Goal: Transaction & Acquisition: Book appointment/travel/reservation

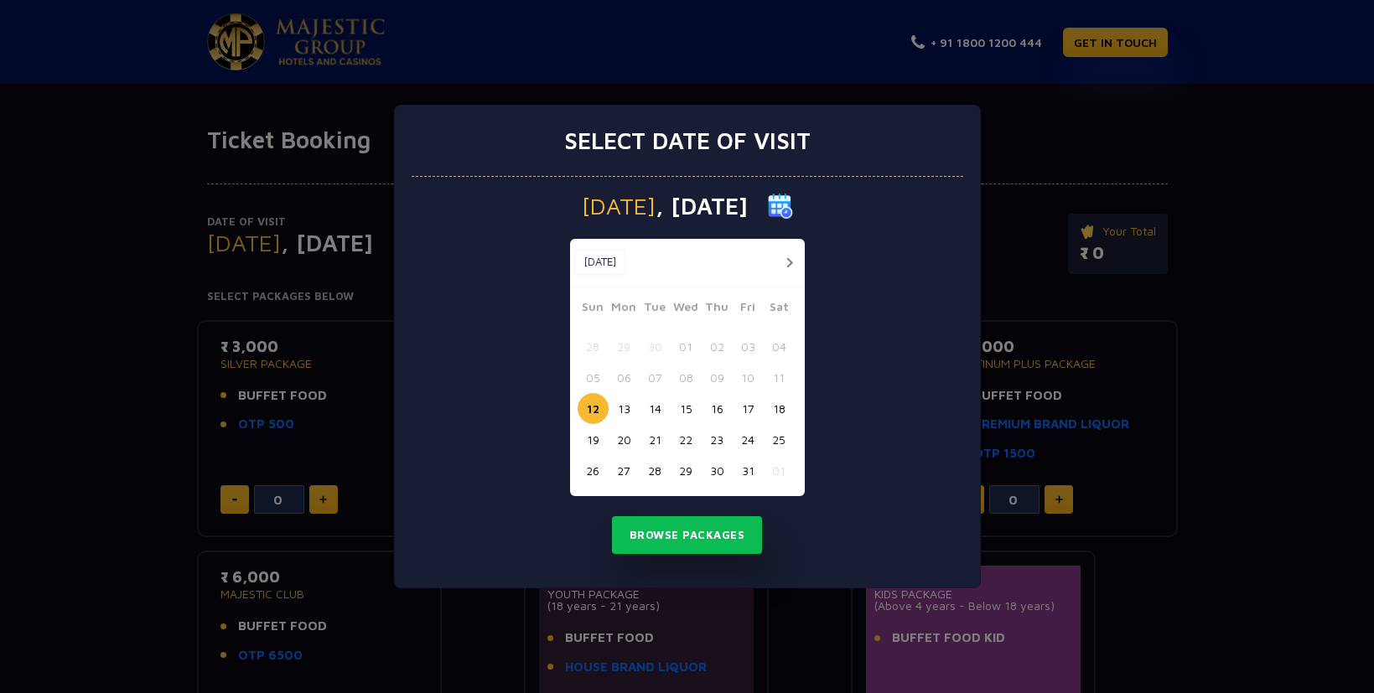
click at [587, 471] on button "26" at bounding box center [593, 470] width 31 height 31
click at [713, 558] on div "[DATE] [DATE] [DATE] Sun Mon Tue Wed Thu Fri Sat 28 29 30 01 02 03 04 05 06 07 …" at bounding box center [688, 383] width 552 height 412
click at [698, 537] on button "Browse Packages" at bounding box center [687, 536] width 151 height 39
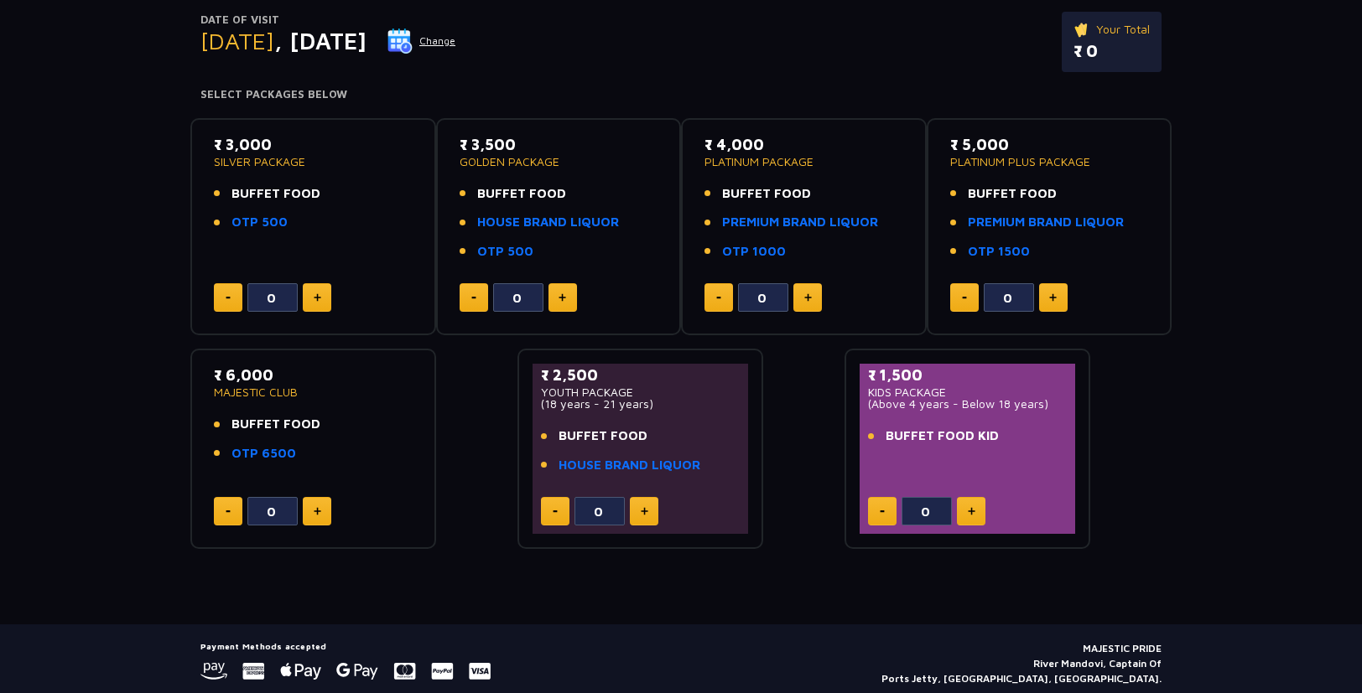
scroll to position [184, 0]
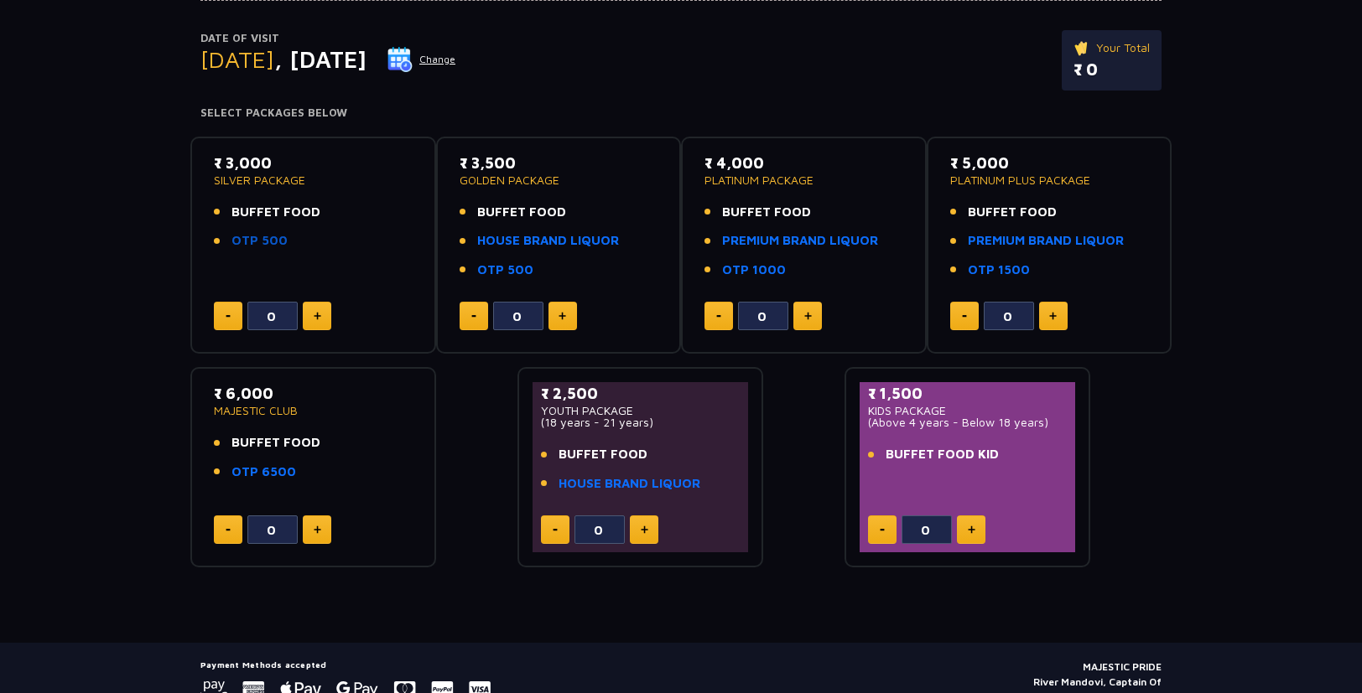
click at [266, 241] on link "OTP 500" at bounding box center [259, 240] width 56 height 19
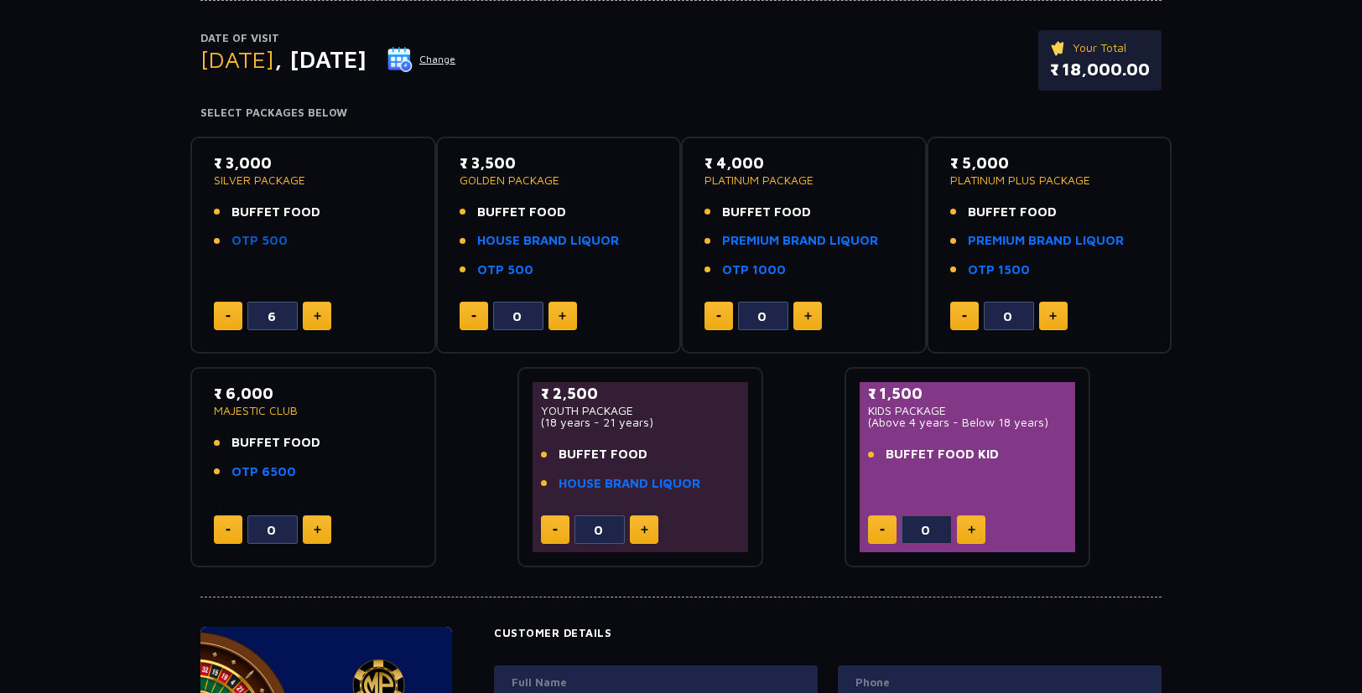
type input "7"
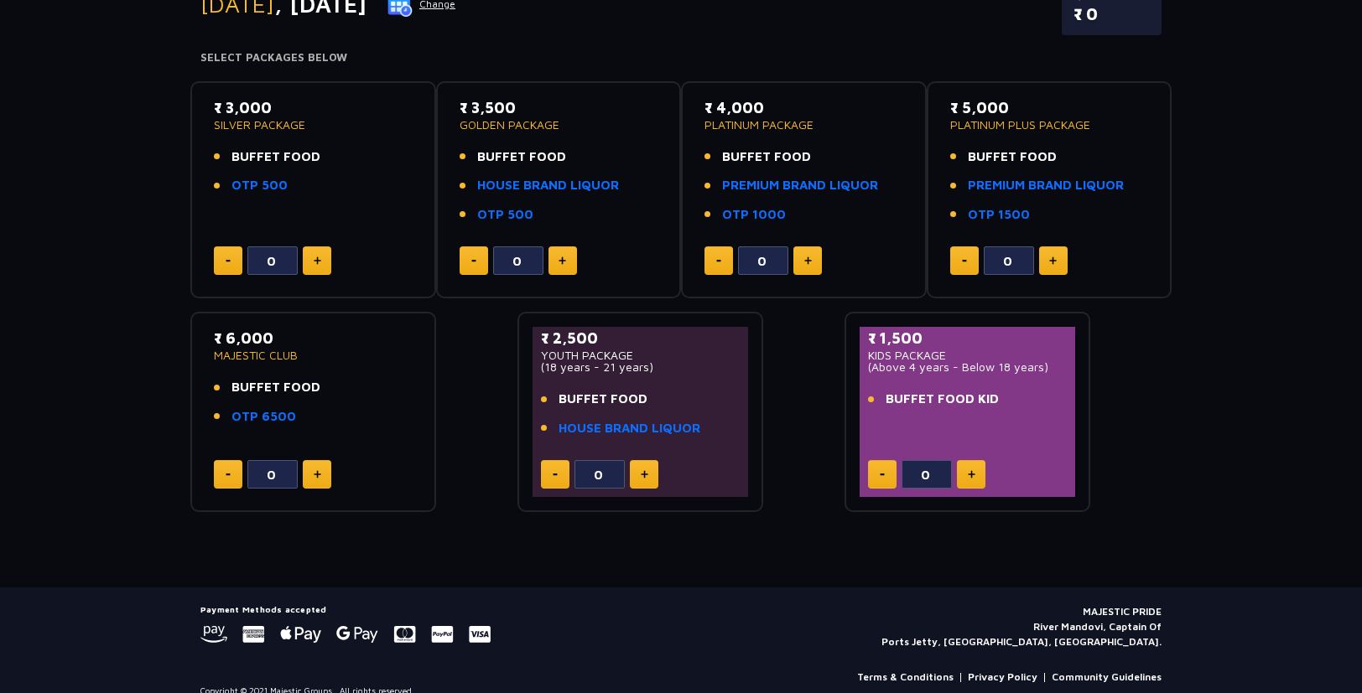
scroll to position [260, 0]
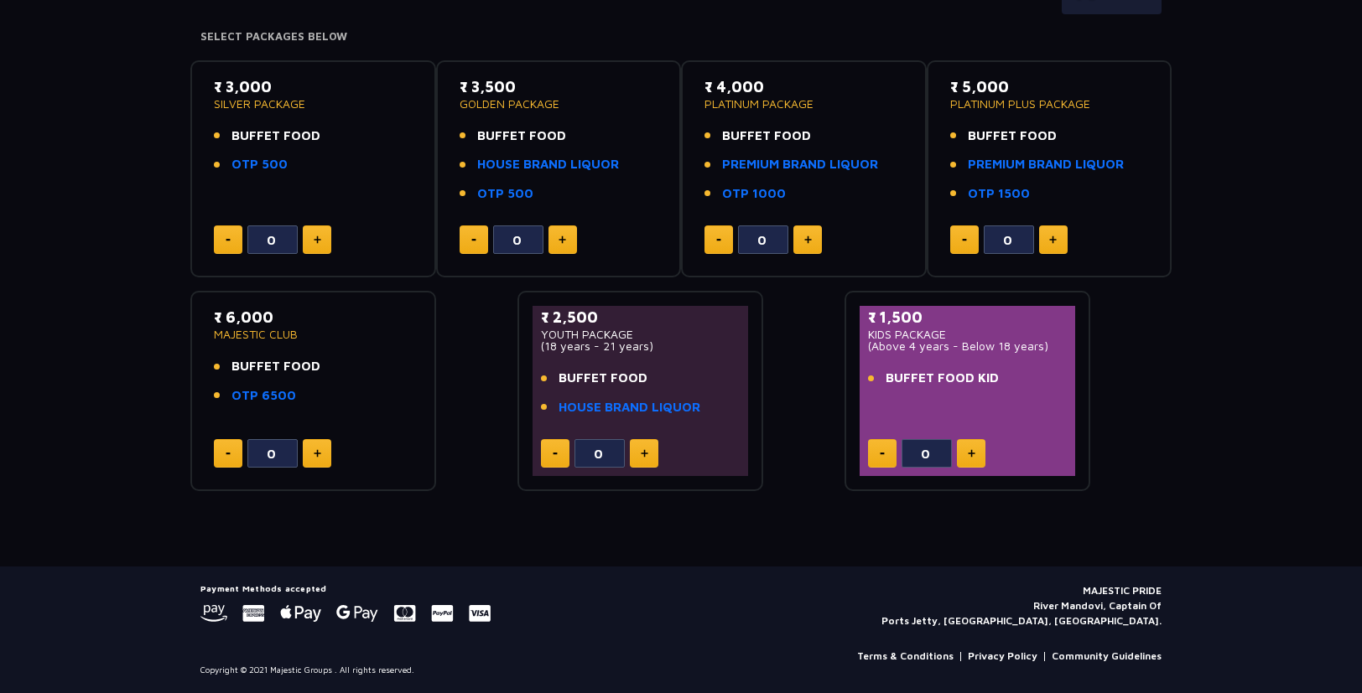
click at [581, 346] on p "(18 years - 21 years)" at bounding box center [640, 346] width 199 height 12
click at [460, 373] on div "₹ 3,000 SILVER PACKAGE BUFFET FOOD OTP 500 0 ₹ 3,500 GOLDEN PACKAGE BUFFET FOOD…" at bounding box center [680, 269] width 981 height 445
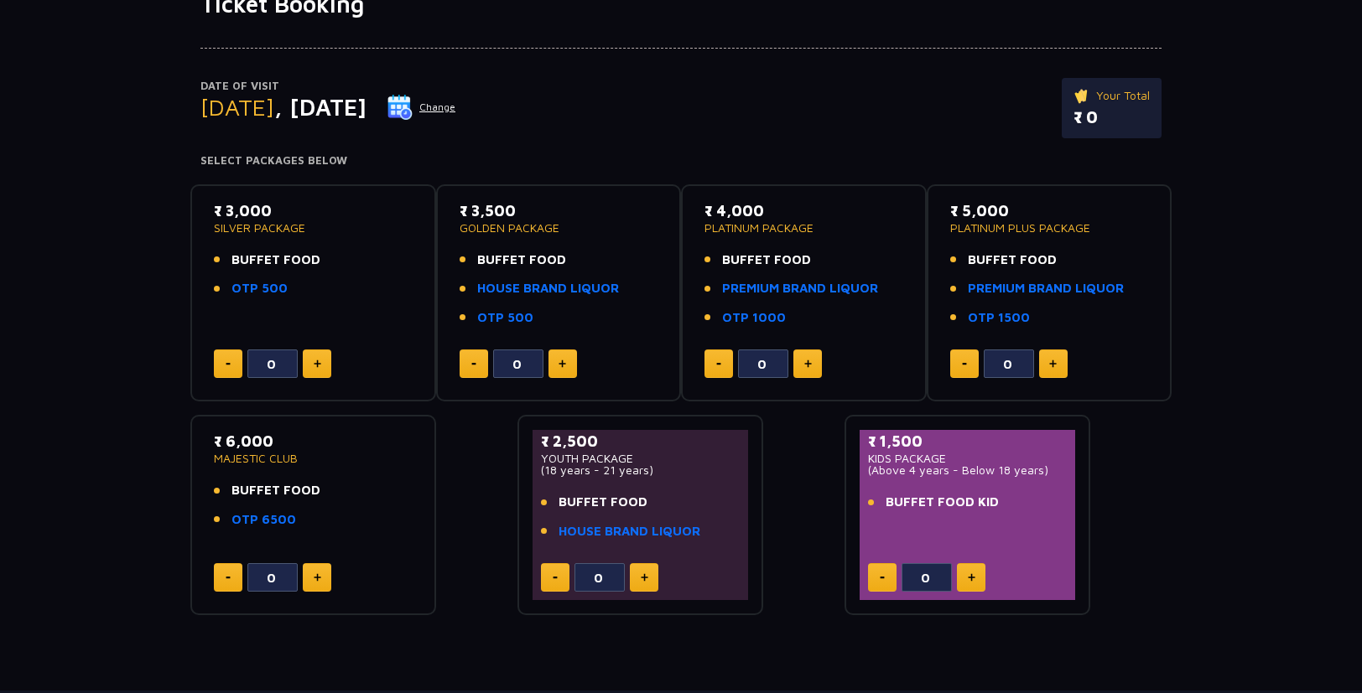
scroll to position [135, 0]
click at [311, 362] on button at bounding box center [317, 364] width 29 height 29
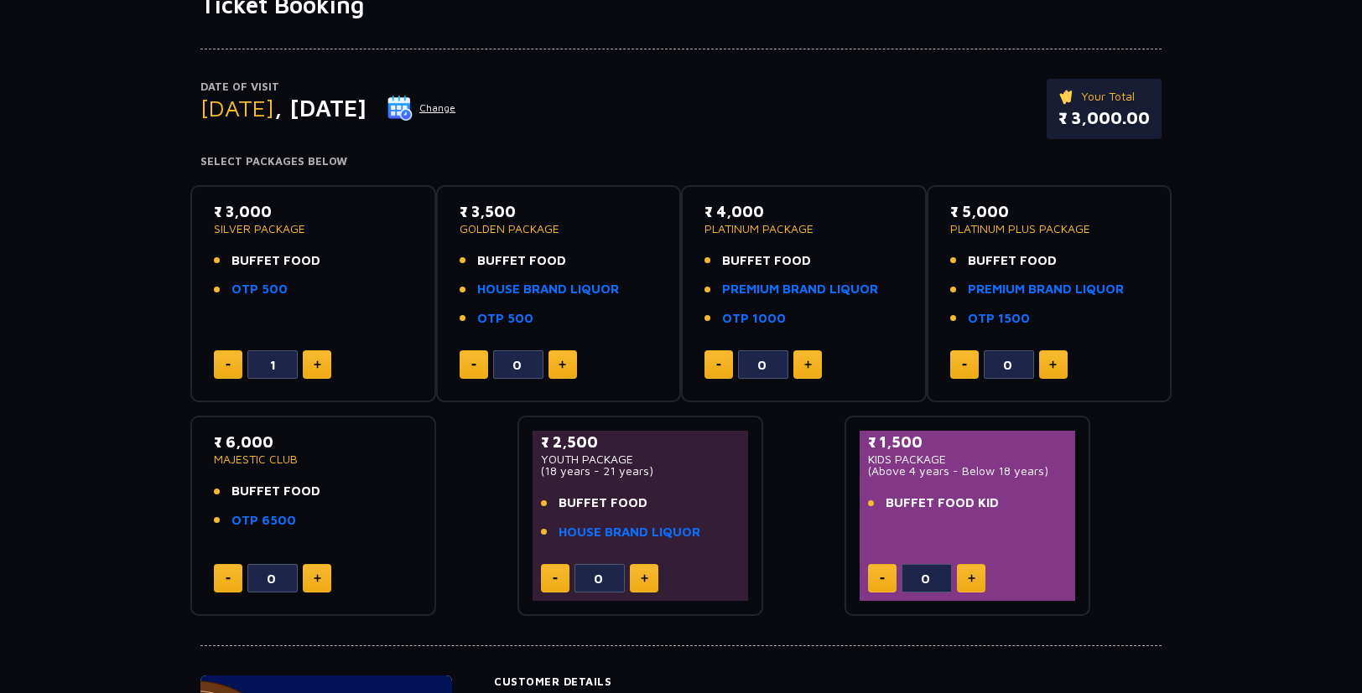
click at [311, 362] on button at bounding box center [317, 364] width 29 height 29
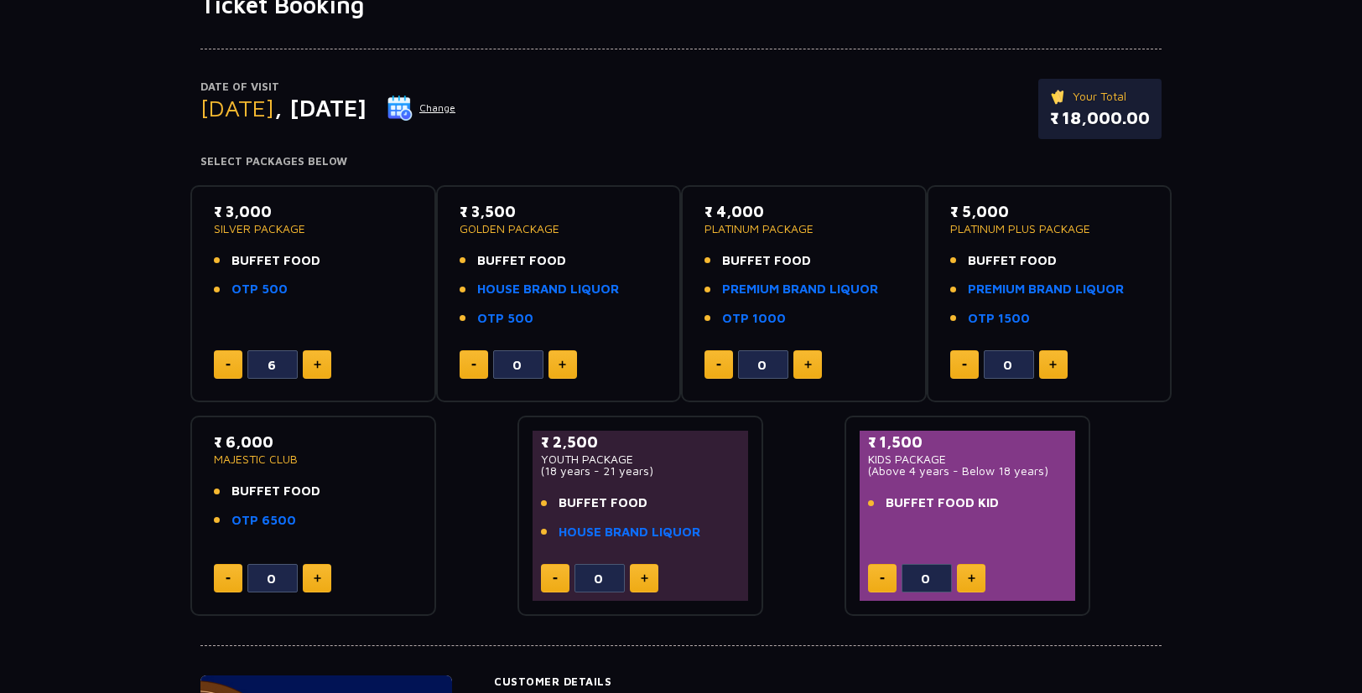
click at [311, 362] on button at bounding box center [317, 364] width 29 height 29
type input "7"
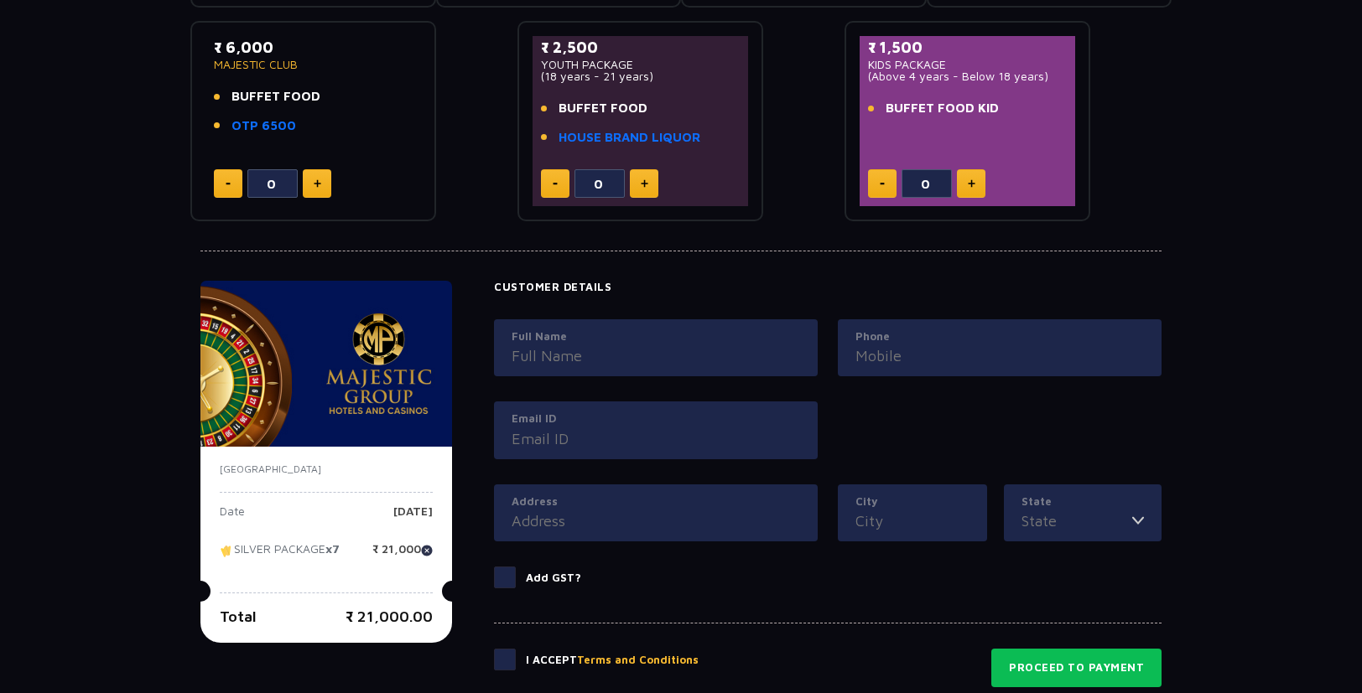
scroll to position [726, 0]
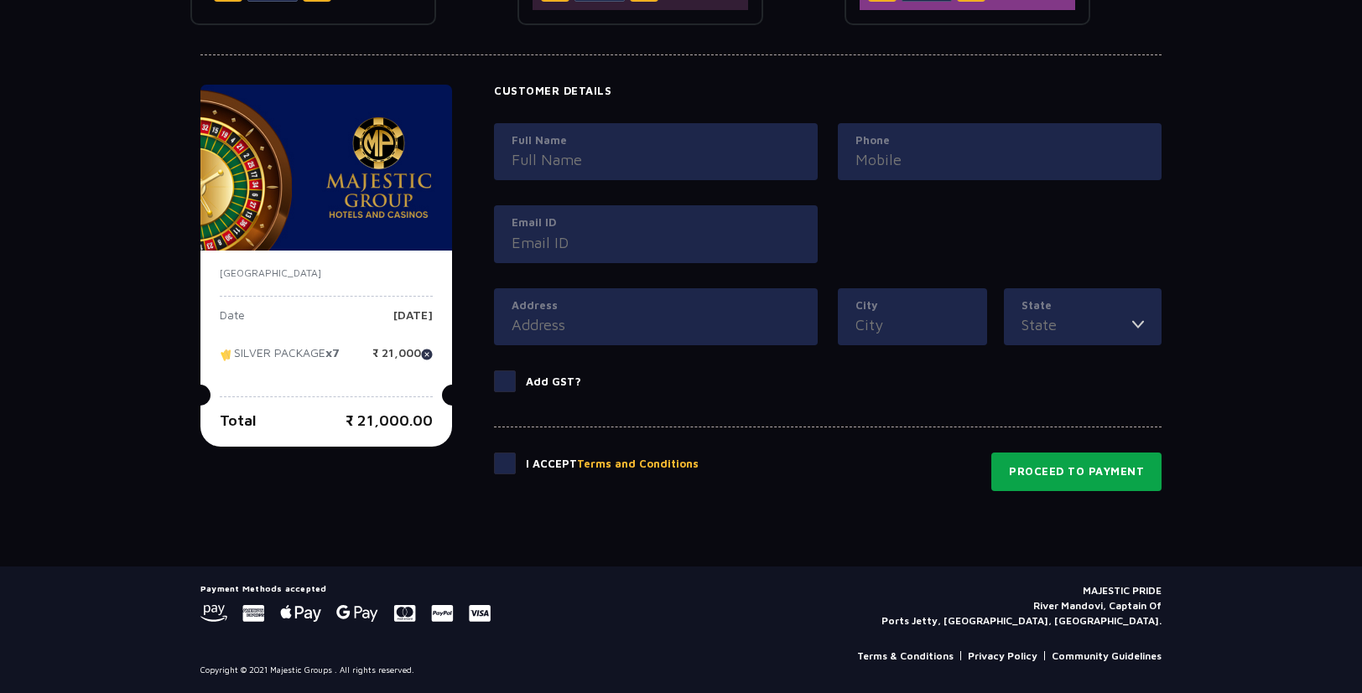
click at [1091, 475] on button "Proceed to Payment" at bounding box center [1076, 472] width 170 height 39
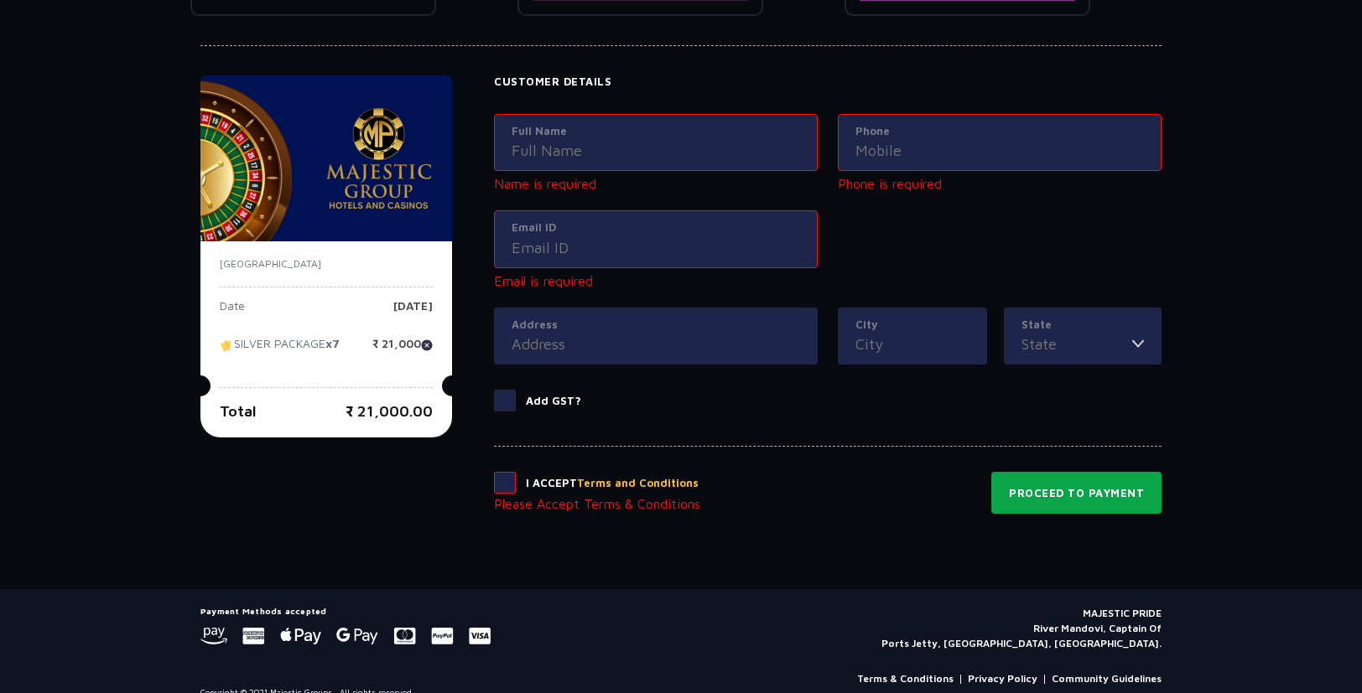
scroll to position [0, 0]
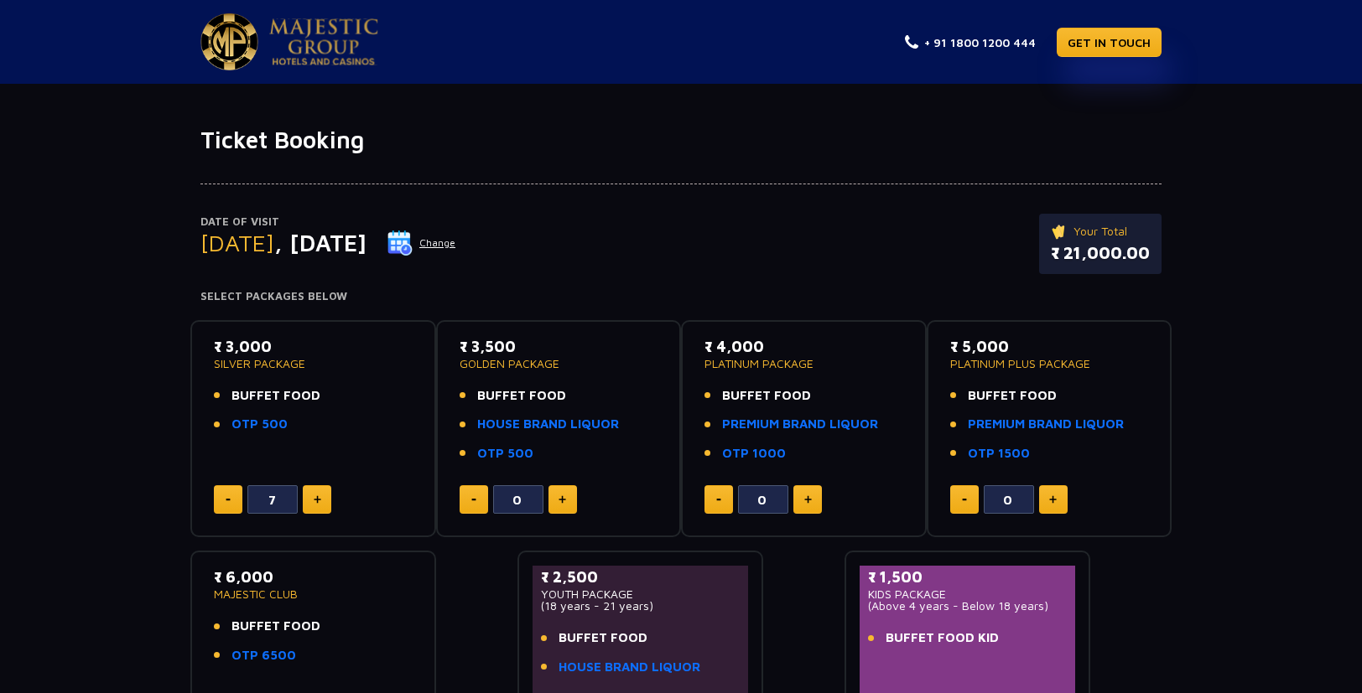
click at [269, 48] on img at bounding box center [323, 41] width 109 height 47
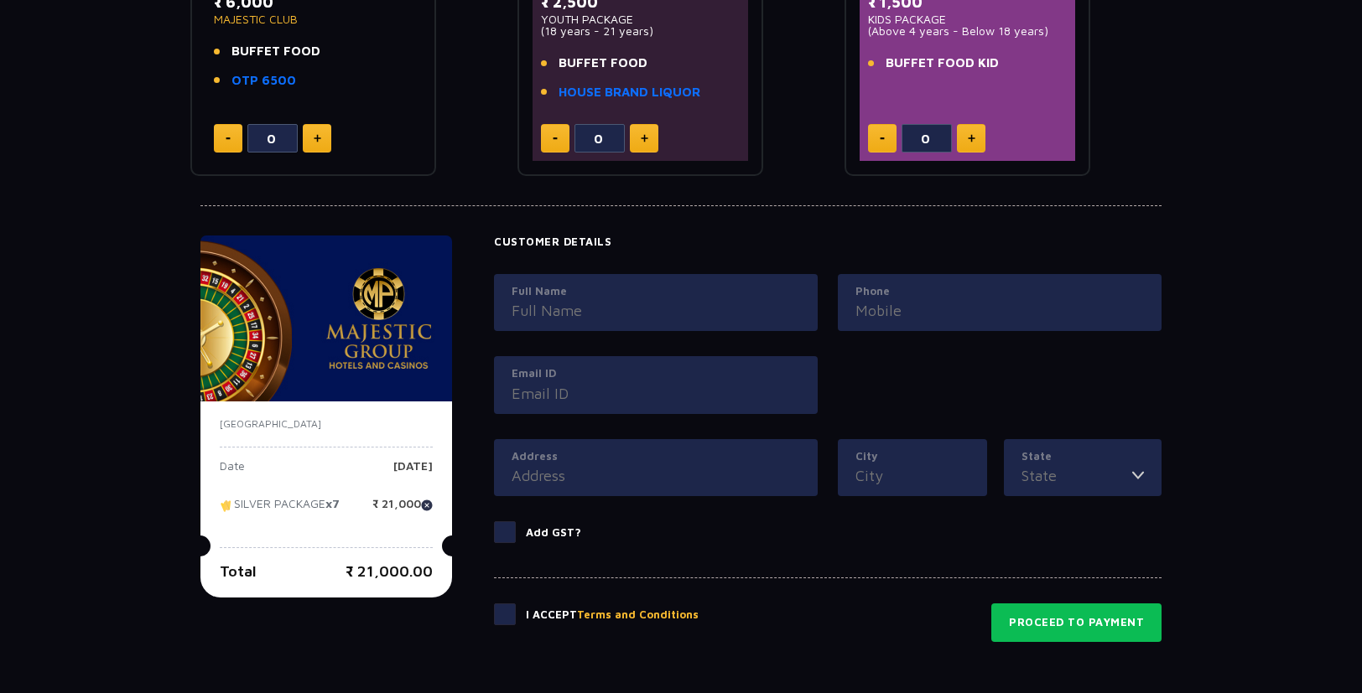
scroll to position [586, 0]
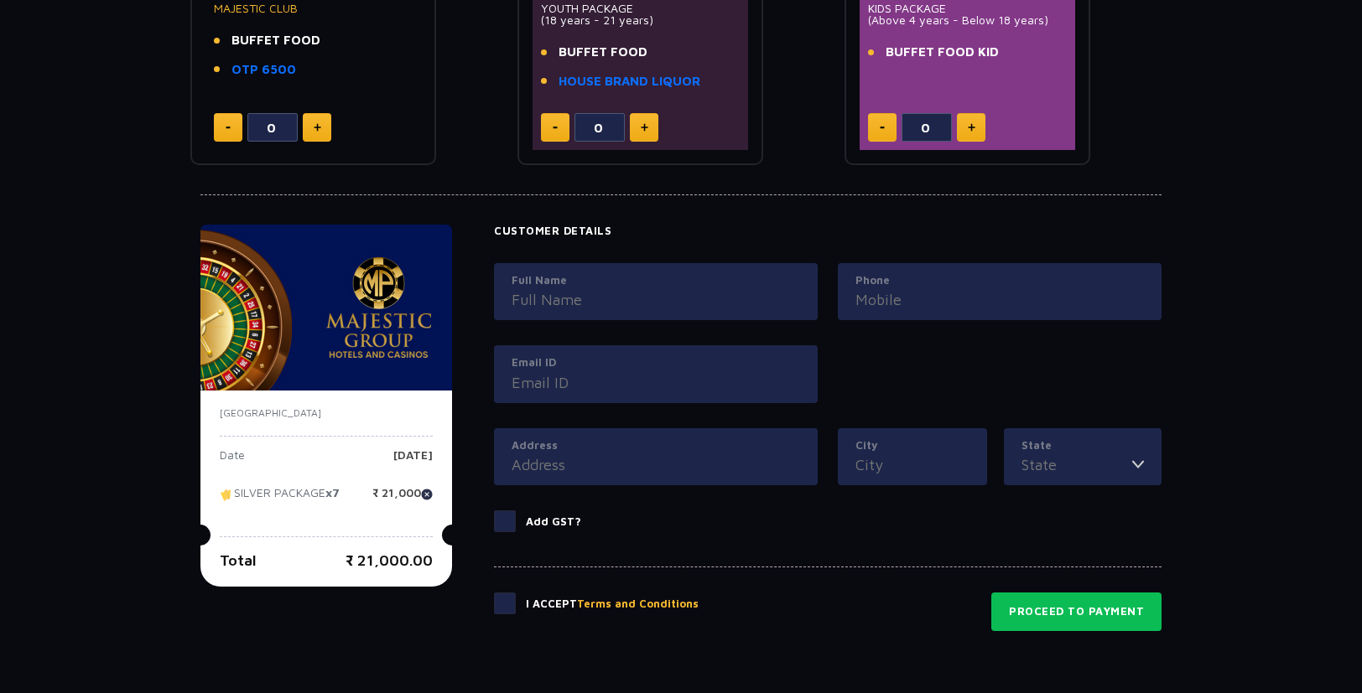
click at [393, 462] on p "[DATE]" at bounding box center [412, 461] width 39 height 25
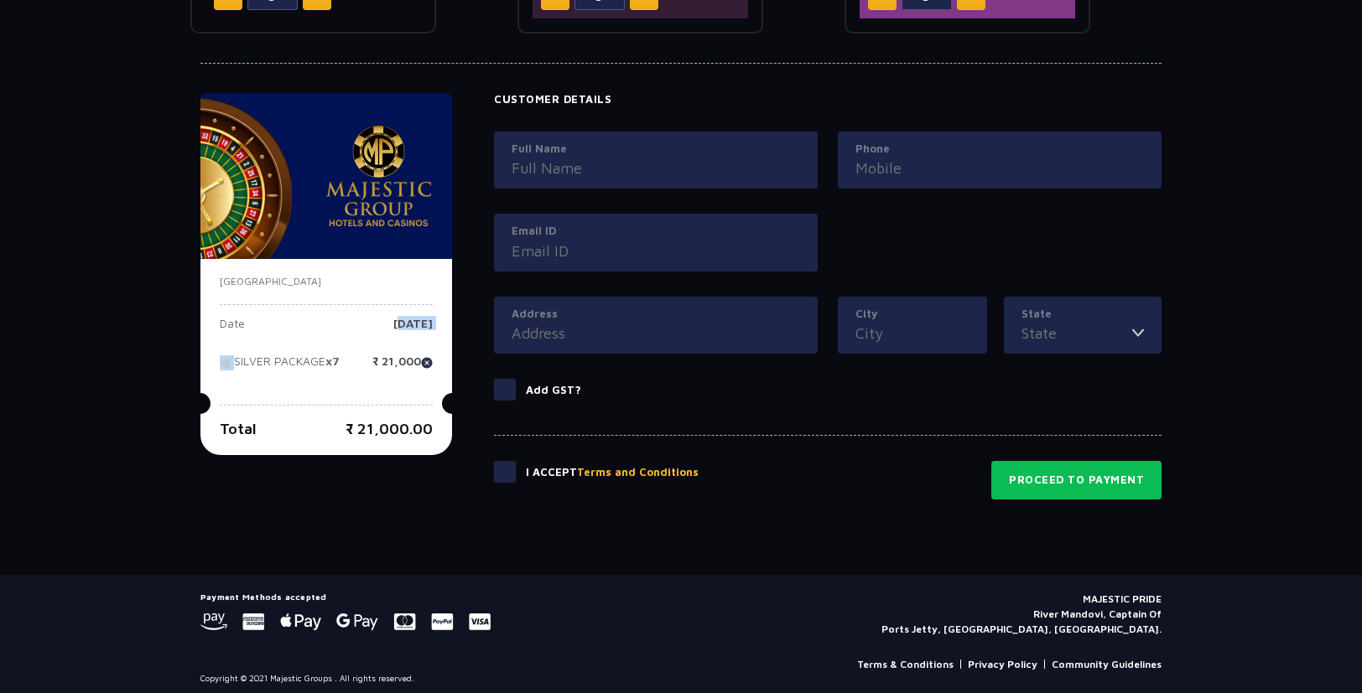
scroll to position [726, 0]
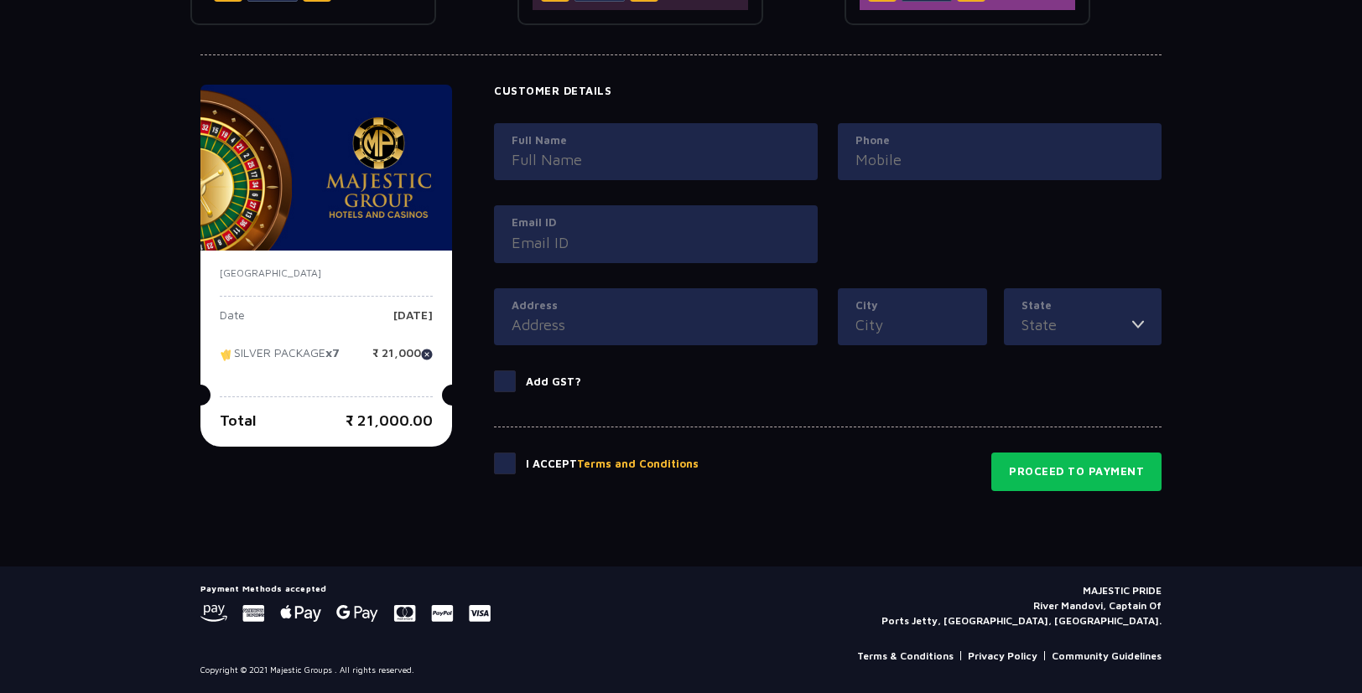
click at [331, 356] on strong "x7" at bounding box center [332, 353] width 14 height 14
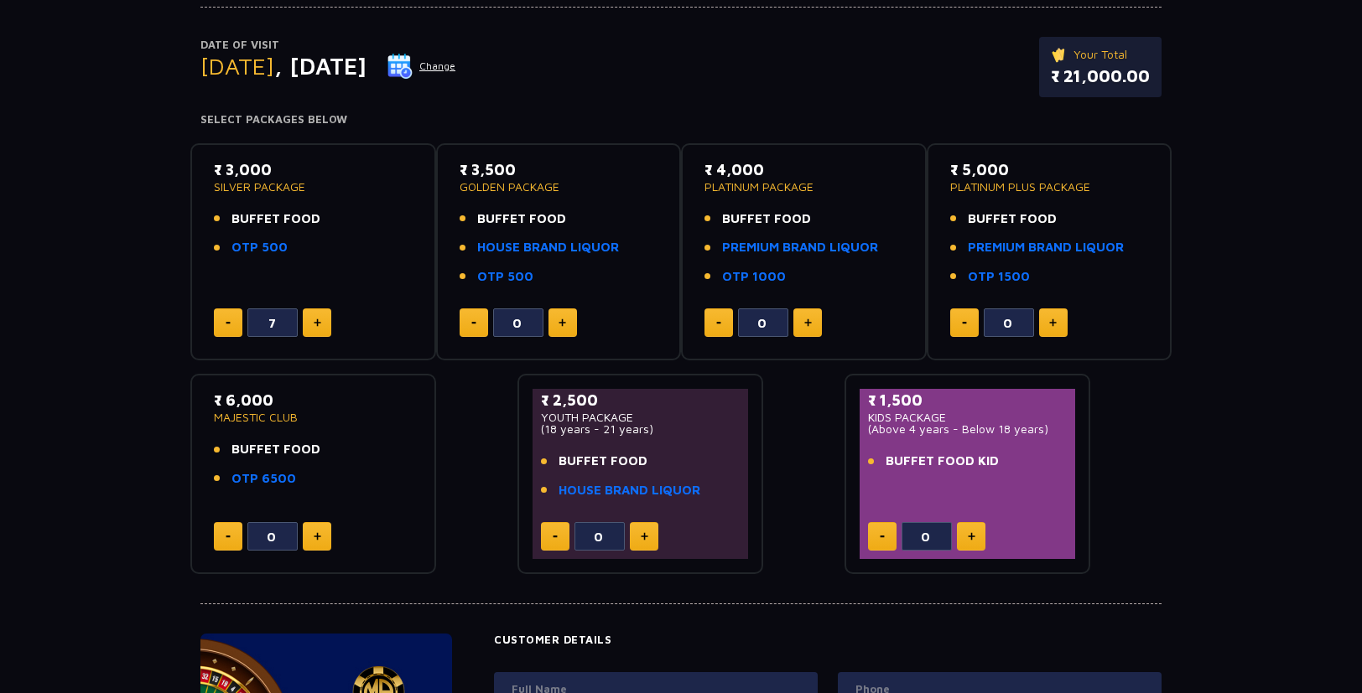
scroll to position [0, 0]
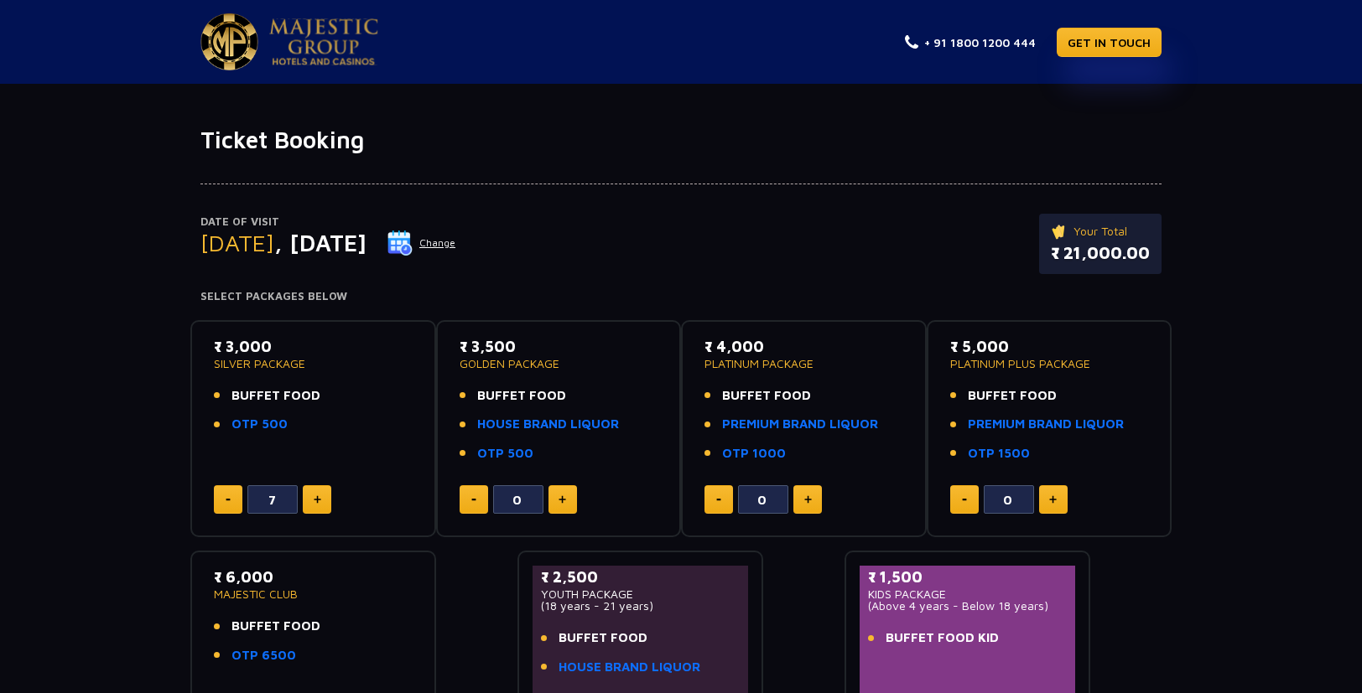
click at [456, 243] on button "Change" at bounding box center [422, 243] width 70 height 27
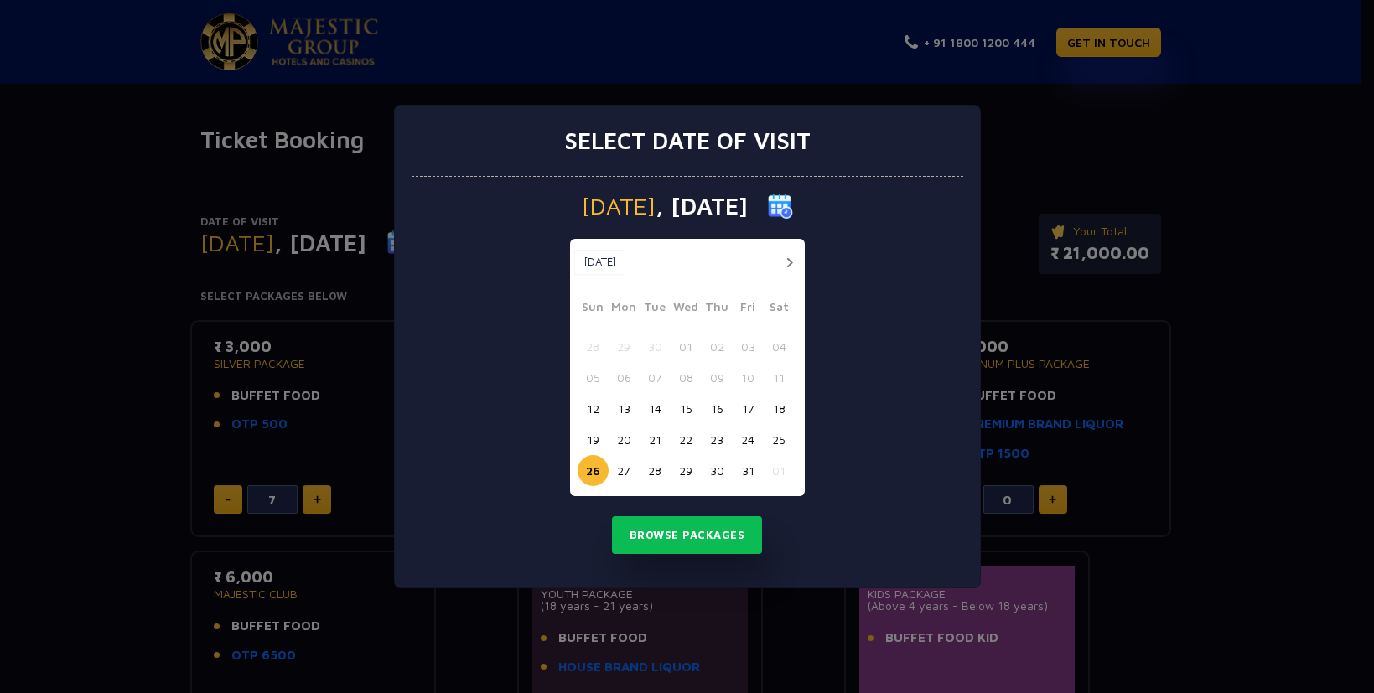
click at [629, 472] on button "27" at bounding box center [624, 470] width 31 height 31
click at [683, 549] on button "Browse Packages" at bounding box center [687, 536] width 151 height 39
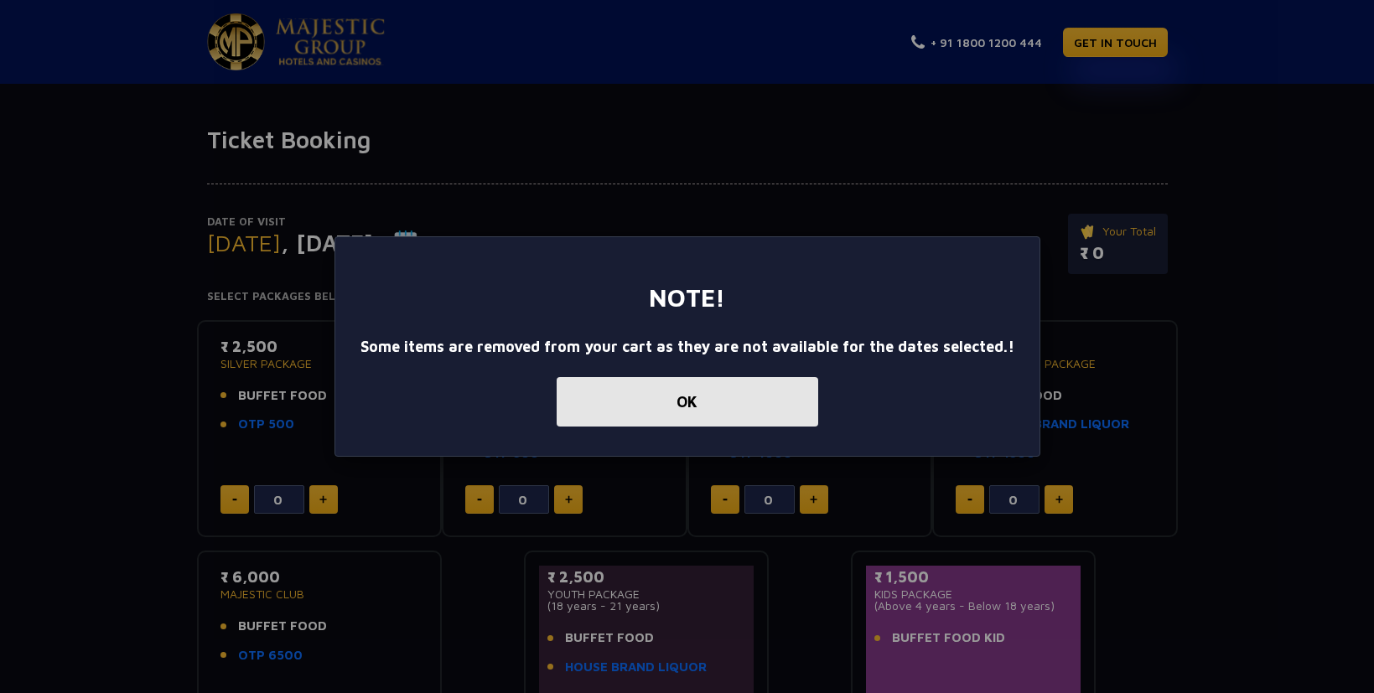
click at [733, 392] on button "OK" at bounding box center [688, 401] width 262 height 49
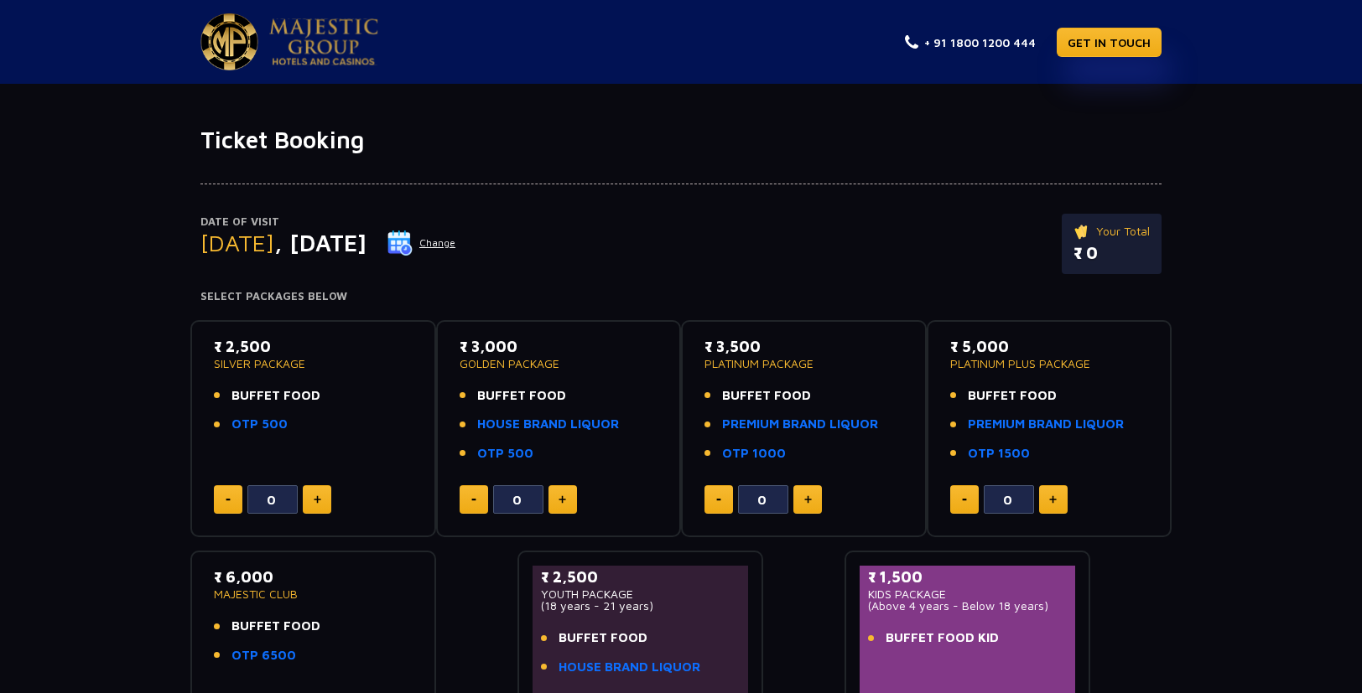
click at [320, 495] on button at bounding box center [317, 499] width 29 height 29
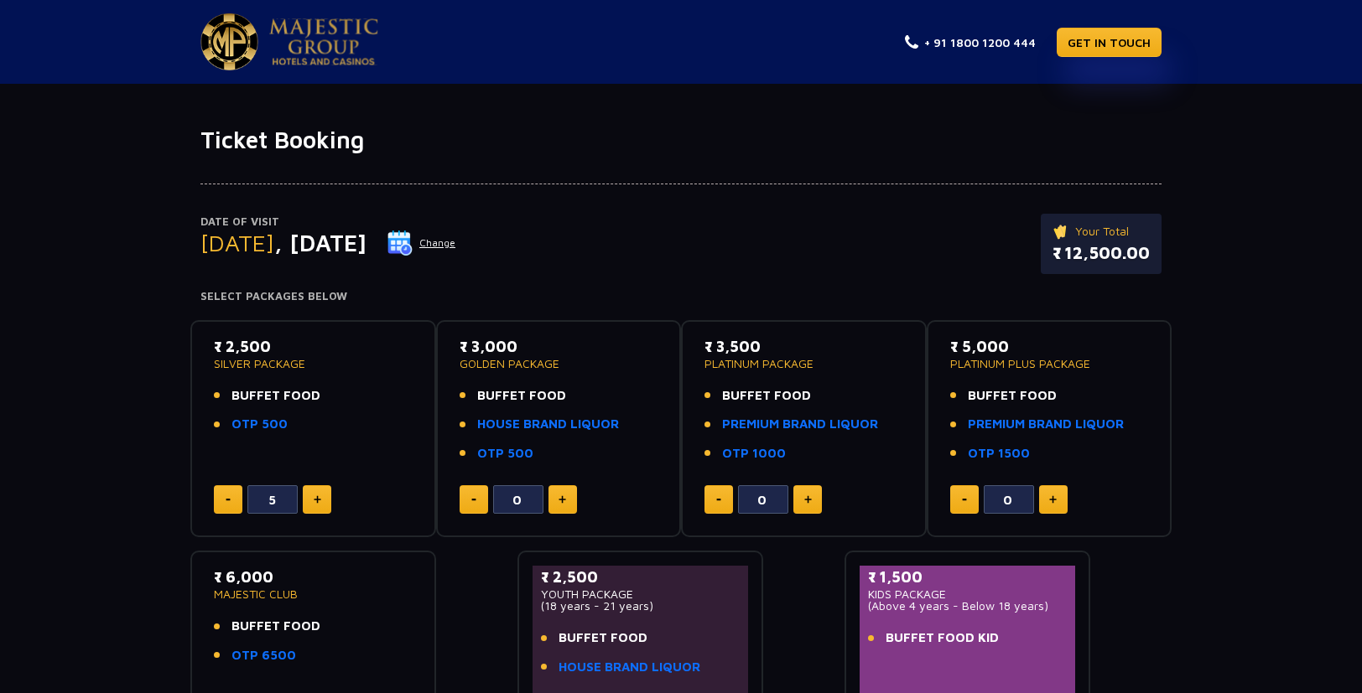
click at [320, 495] on button at bounding box center [317, 499] width 29 height 29
type input "7"
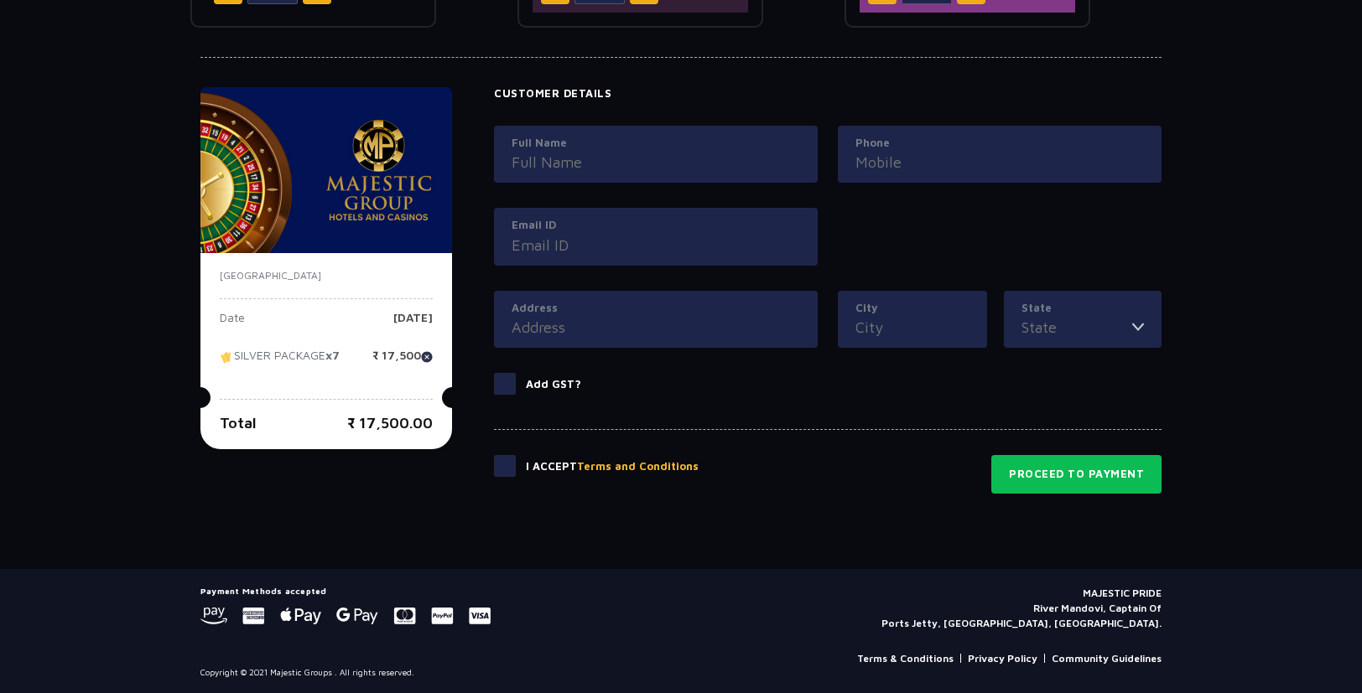
scroll to position [726, 0]
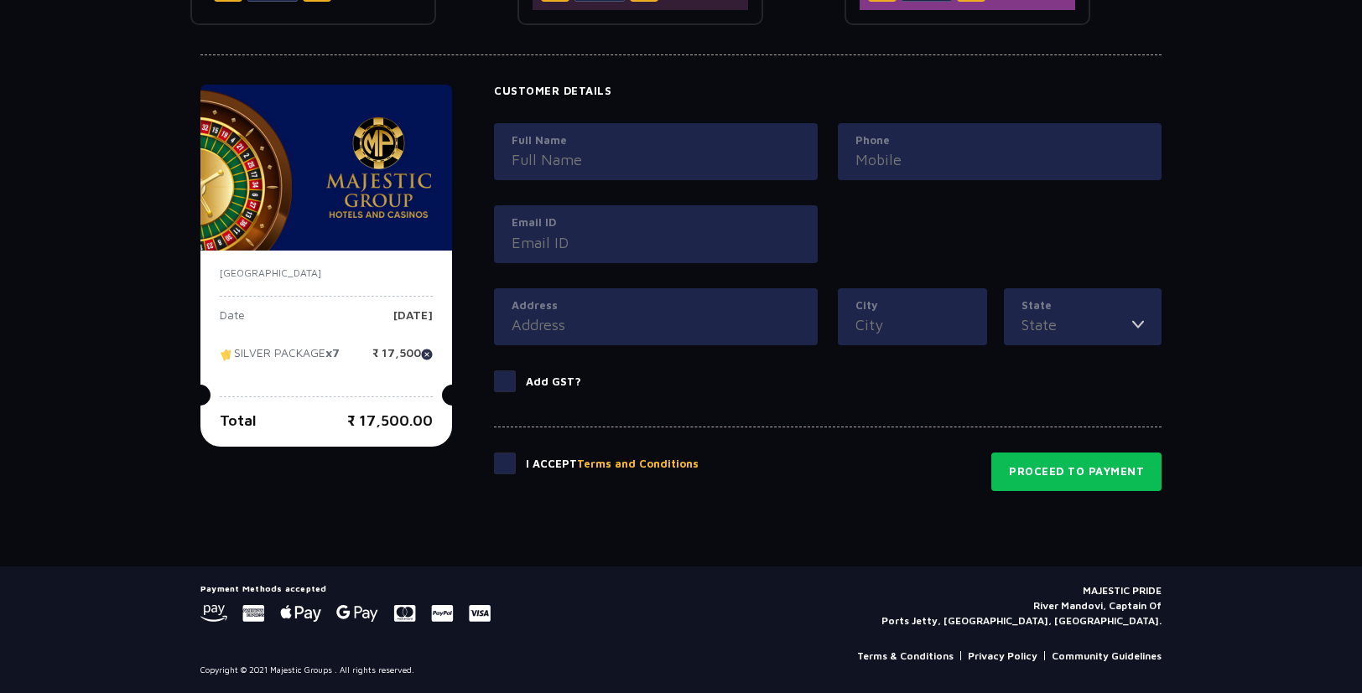
click at [1100, 588] on p "MAJESTIC PRIDE River Mandovi, Captain Of Ports Jetty, Panaji, Goa." at bounding box center [1021, 606] width 280 height 45
click at [1101, 588] on p "MAJESTIC PRIDE River Mandovi, Captain Of Ports Jetty, Panaji, Goa." at bounding box center [1021, 606] width 280 height 45
click at [1101, 587] on p "MAJESTIC PRIDE River Mandovi, Captain Of Ports Jetty, Panaji, Goa." at bounding box center [1021, 606] width 280 height 45
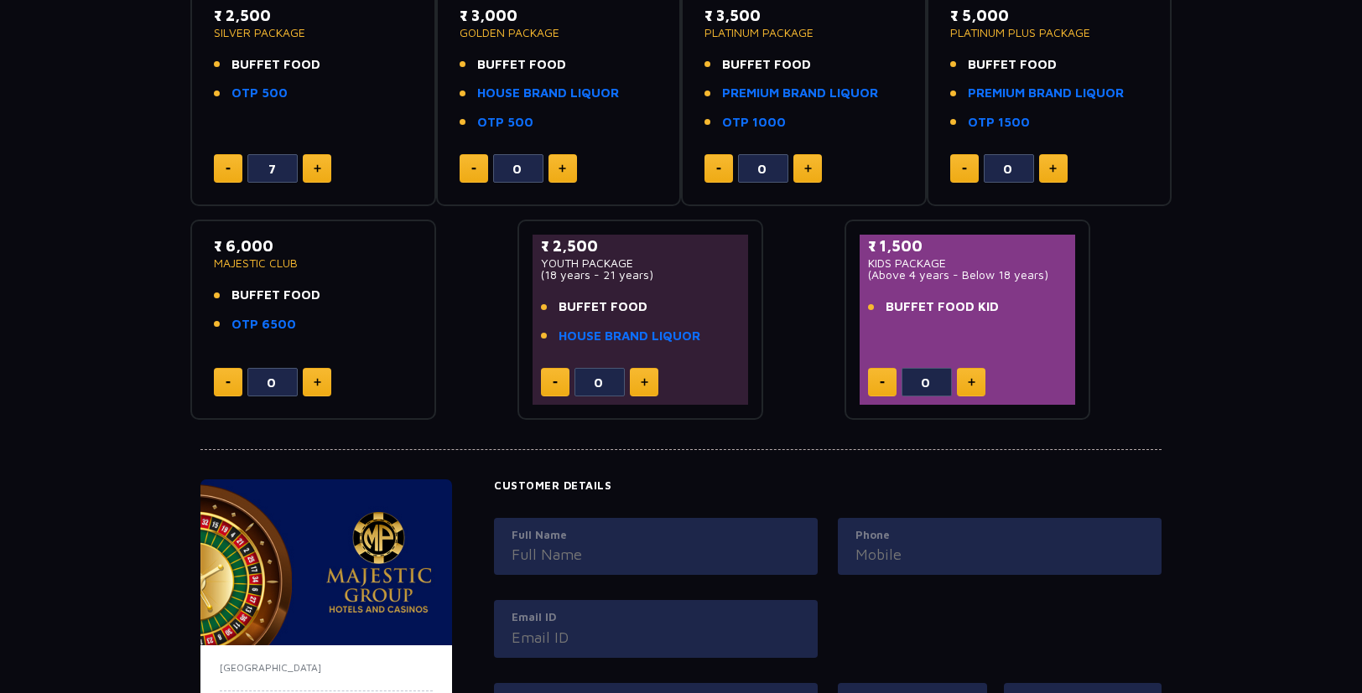
scroll to position [0, 0]
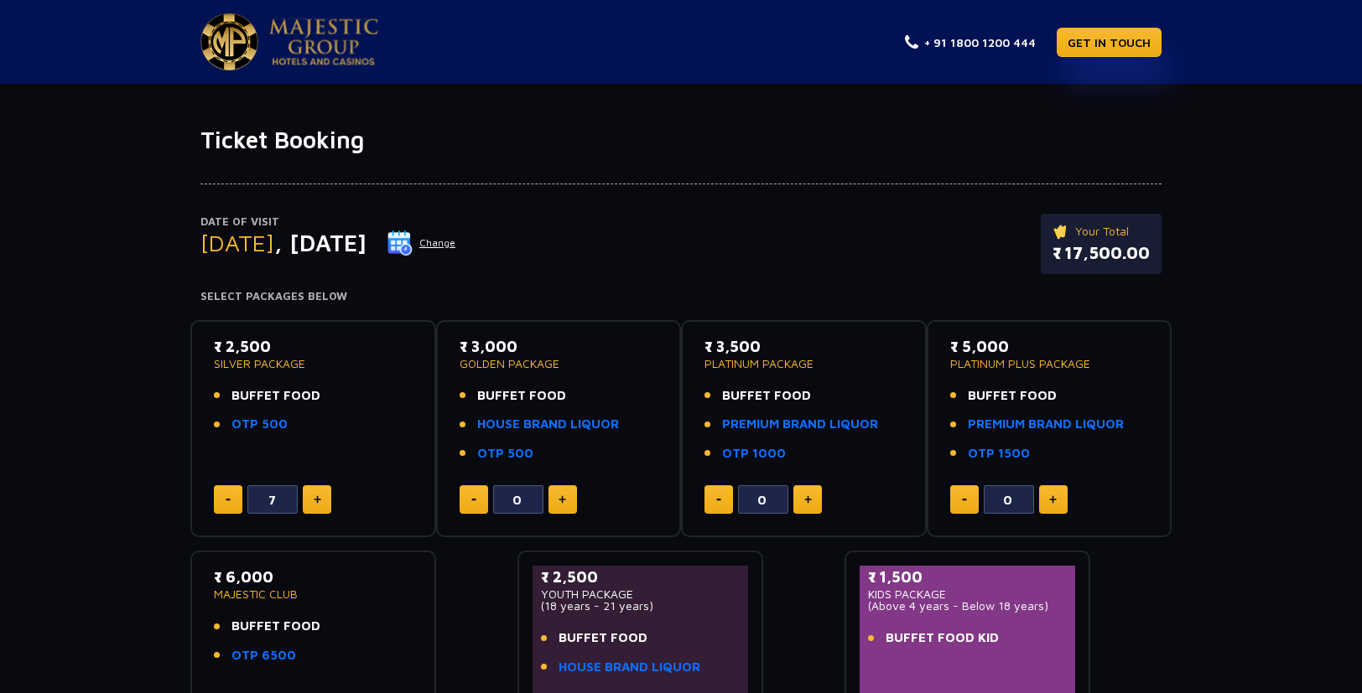
click at [314, 29] on img at bounding box center [323, 41] width 109 height 47
